Goal: Find specific page/section

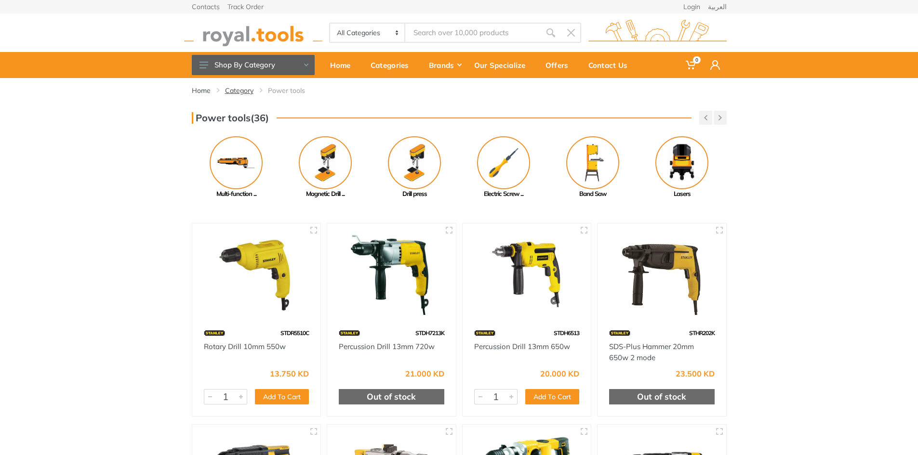
click at [253, 92] on link "Category" at bounding box center [239, 91] width 28 height 10
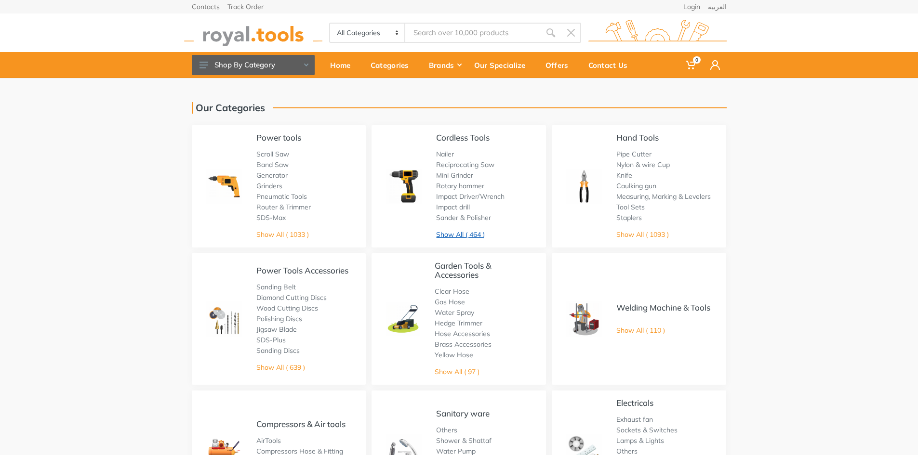
click at [460, 235] on link "Show All ( 464 )" at bounding box center [460, 234] width 49 height 9
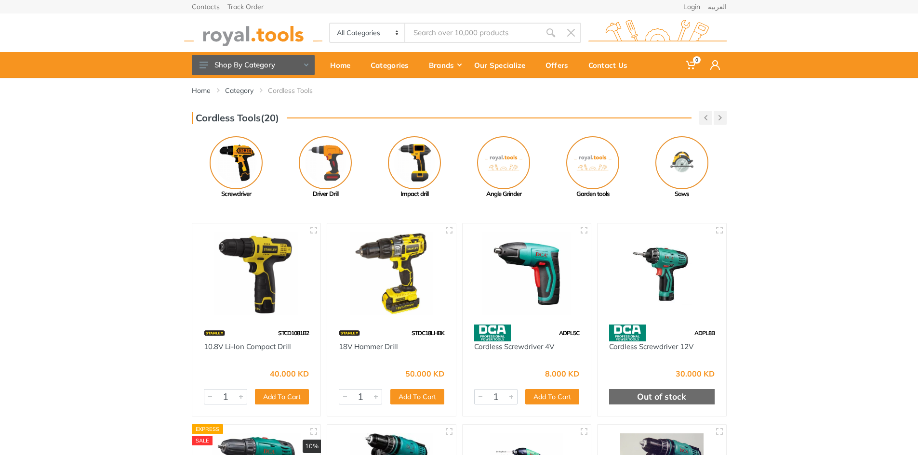
click at [523, 26] on input "Site search" at bounding box center [472, 33] width 135 height 20
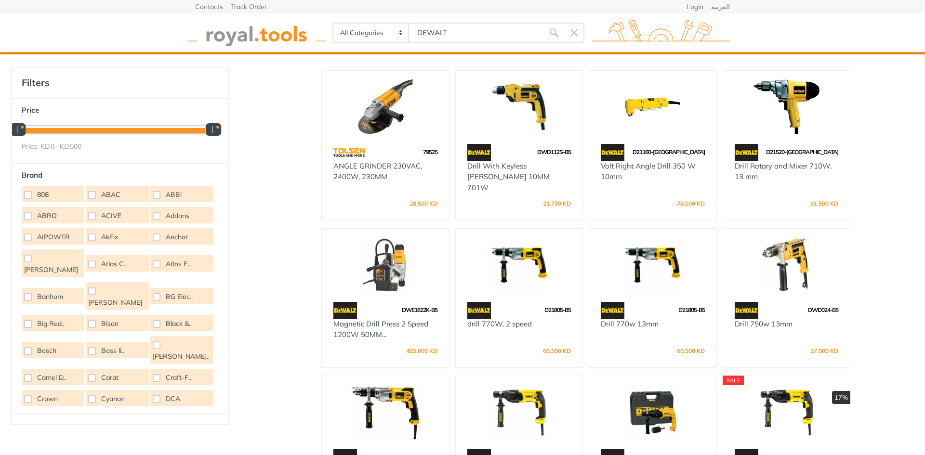
type input "DEWALT"
click at [557, 33] on icon "submit" at bounding box center [554, 33] width 10 height 10
click at [548, 36] on button "submit" at bounding box center [554, 33] width 20 height 20
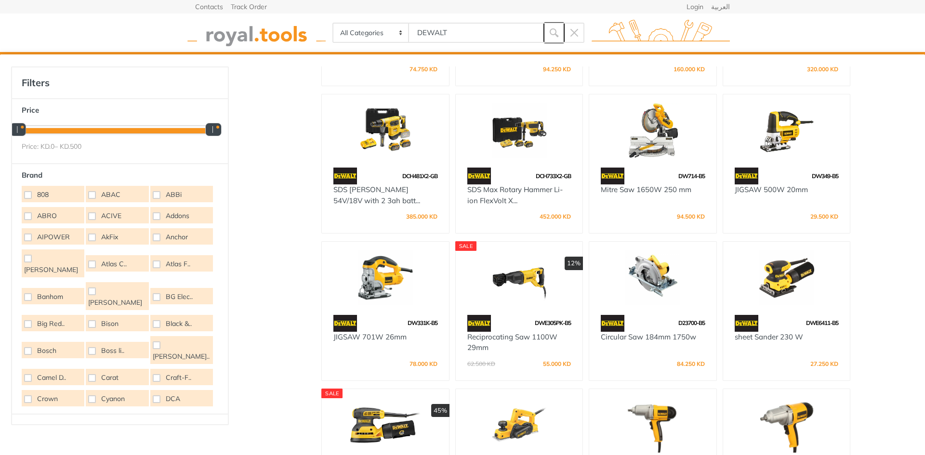
scroll to position [1784, 0]
